Goal: Obtain resource: Obtain resource

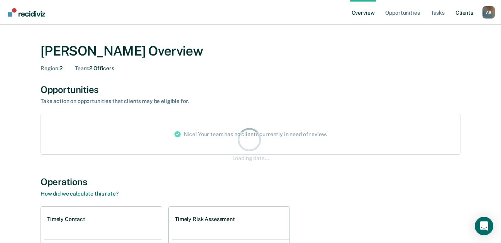
click at [461, 14] on link "Client s" at bounding box center [464, 12] width 21 height 25
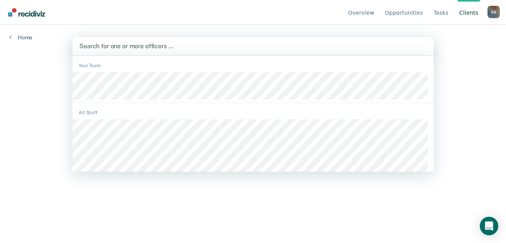
click at [258, 49] on div at bounding box center [253, 46] width 348 height 9
click at [199, 42] on div at bounding box center [253, 46] width 348 height 9
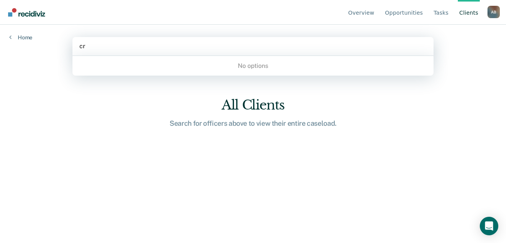
type input "c"
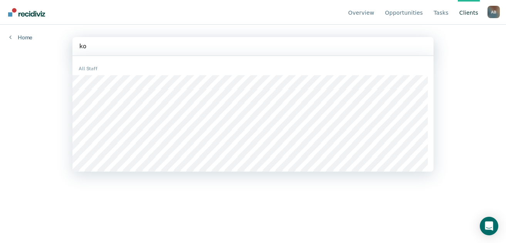
type input "k"
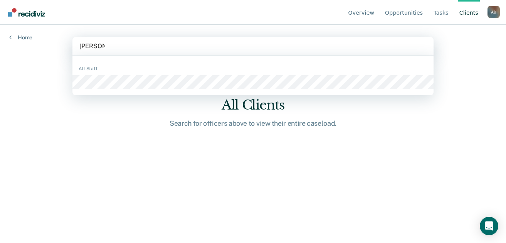
type input "[PERSON_NAME]"
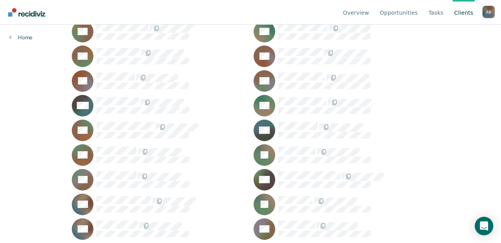
scroll to position [347, 0]
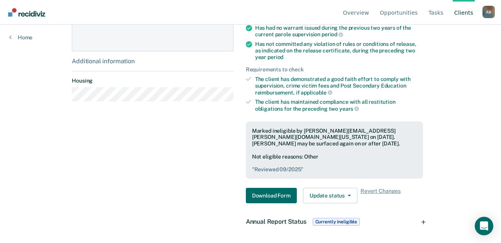
scroll to position [216, 0]
click at [269, 193] on button "Download Form" at bounding box center [271, 194] width 51 height 15
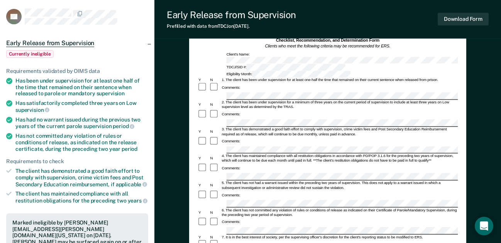
scroll to position [39, 0]
